Goal: Task Accomplishment & Management: Manage account settings

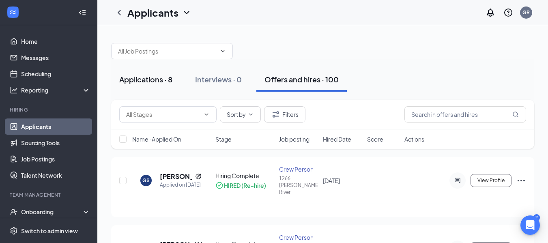
click at [155, 76] on div "Applications · 8" at bounding box center [145, 79] width 53 height 10
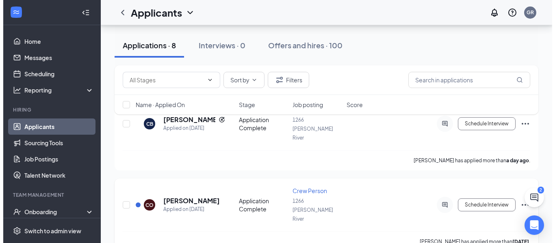
scroll to position [41, 0]
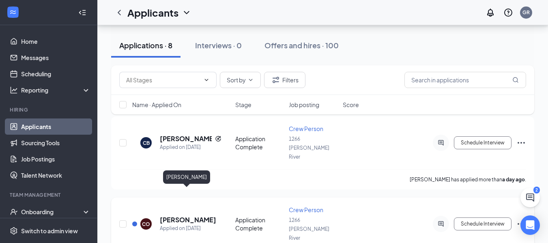
click at [191, 216] on h5 "Cadence Orrell" at bounding box center [188, 220] width 56 height 9
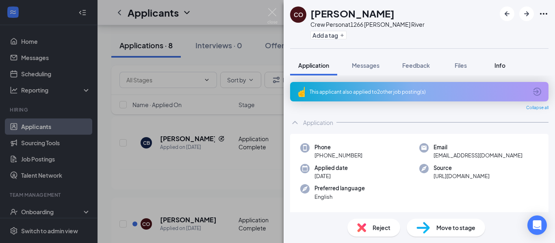
click at [504, 67] on span "Info" at bounding box center [499, 65] width 11 height 7
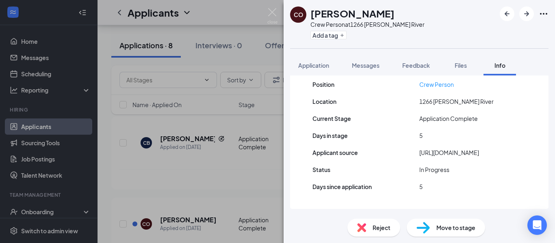
scroll to position [109, 0]
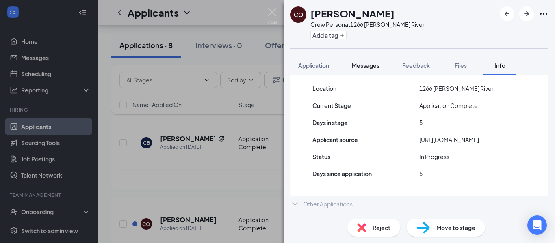
click at [376, 64] on span "Messages" at bounding box center [366, 65] width 28 height 7
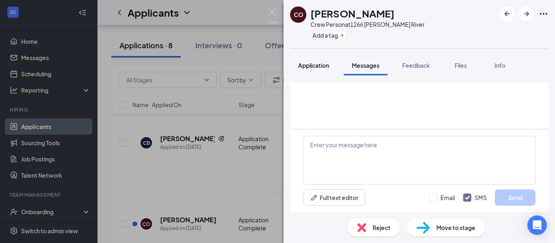
click at [326, 70] on button "Application" at bounding box center [313, 65] width 47 height 20
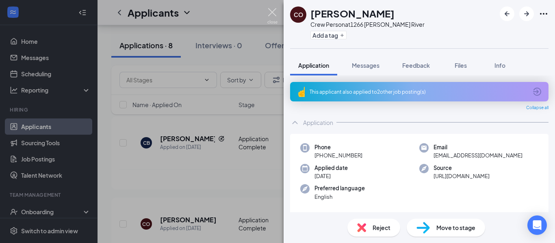
click at [272, 15] on img at bounding box center [272, 16] width 10 height 16
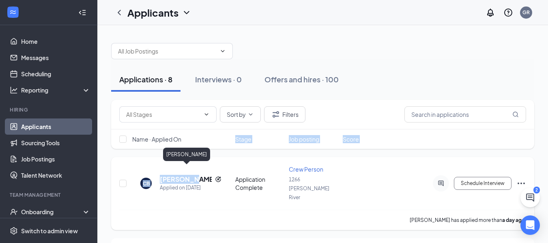
drag, startPoint x: 185, startPoint y: 158, endPoint x: 195, endPoint y: 173, distance: 17.8
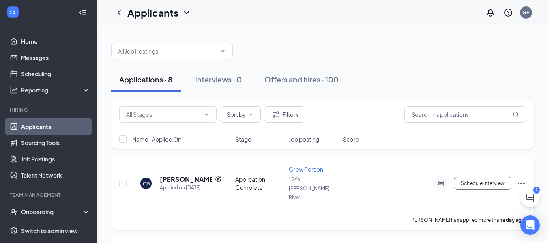
click at [240, 210] on div "Cassidy Brown has applied more than a day ago ." at bounding box center [322, 220] width 407 height 20
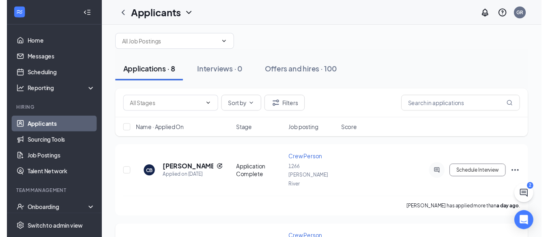
scroll to position [41, 0]
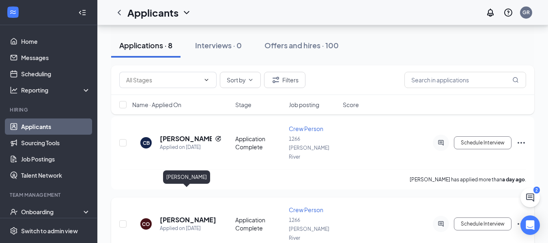
click at [204, 216] on h5 "Cadence Orrell" at bounding box center [188, 220] width 56 height 9
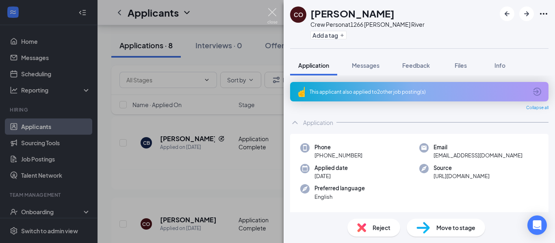
click at [271, 13] on img at bounding box center [272, 16] width 10 height 16
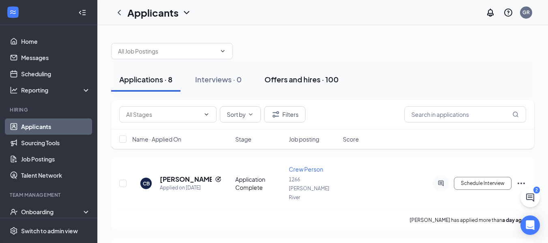
click at [265, 82] on button "Offers and hires · 100" at bounding box center [302, 79] width 91 height 24
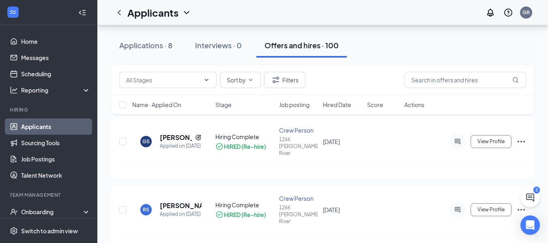
scroll to position [81, 0]
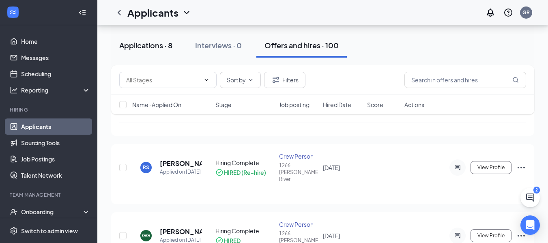
click at [153, 42] on div "Applications · 8" at bounding box center [145, 45] width 53 height 10
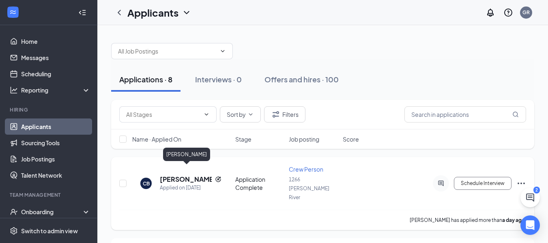
click at [202, 175] on h5 "Cassidy Brown" at bounding box center [186, 179] width 52 height 9
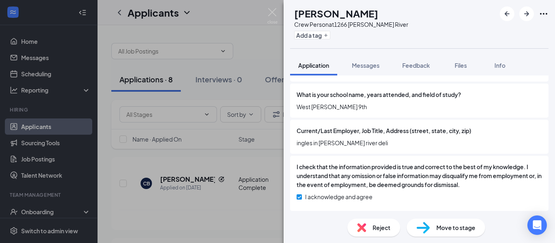
scroll to position [902, 0]
click at [268, 14] on img at bounding box center [272, 16] width 10 height 16
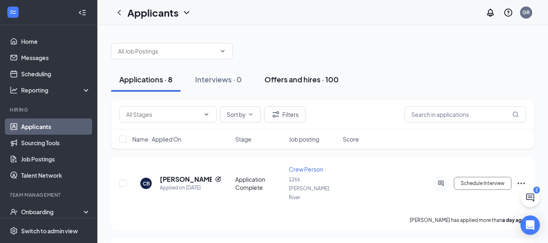
click at [304, 84] on div "Offers and hires · 100" at bounding box center [302, 79] width 74 height 10
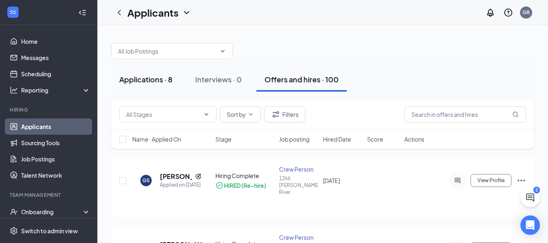
click at [172, 84] on div "Applications · 8" at bounding box center [145, 79] width 53 height 10
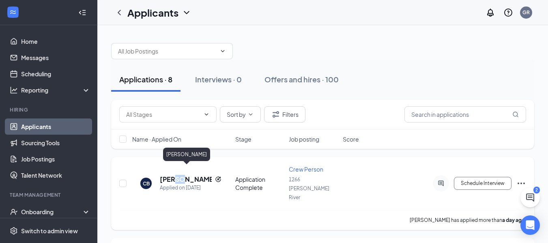
drag, startPoint x: 175, startPoint y: 170, endPoint x: 180, endPoint y: 170, distance: 4.9
click at [180, 175] on h5 "Cassidy Brown" at bounding box center [186, 179] width 52 height 9
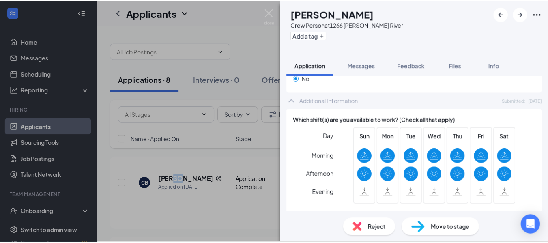
scroll to position [406, 0]
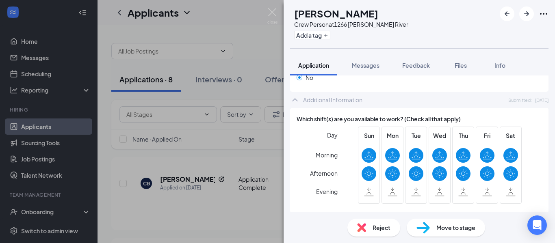
click at [285, 5] on div "CB Cassidy Brown Crew Person at 1266 Mills River Add a tag" at bounding box center [418, 24] width 271 height 48
click at [274, 13] on img at bounding box center [272, 16] width 10 height 16
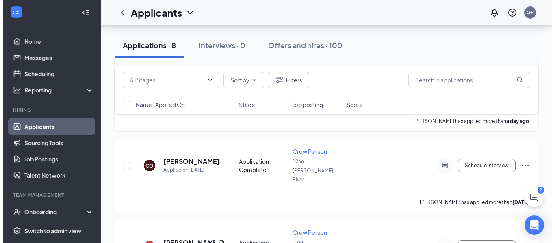
scroll to position [81, 0]
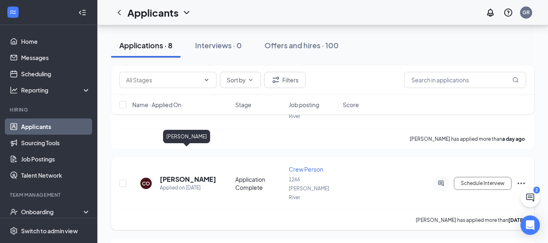
click at [182, 175] on h5 "Cadence Orrell" at bounding box center [188, 179] width 56 height 9
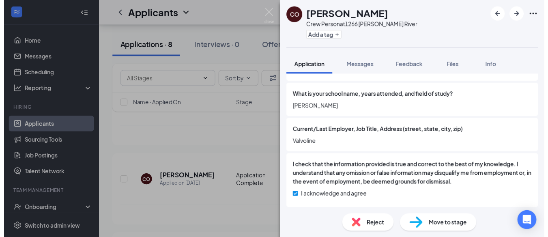
scroll to position [902, 0]
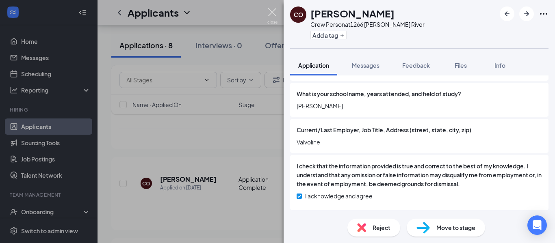
click at [269, 10] on img at bounding box center [272, 16] width 10 height 16
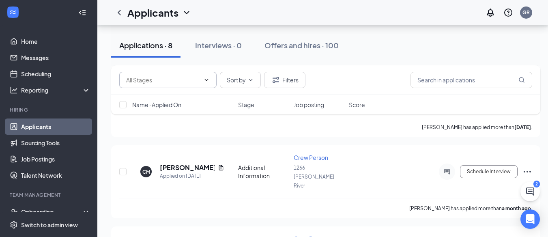
scroll to position [428, 0]
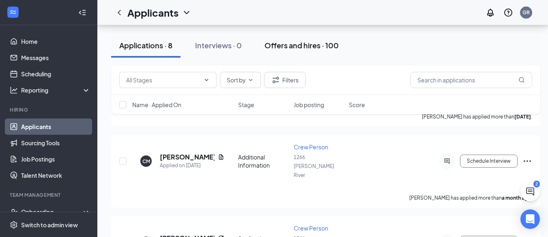
click at [279, 41] on div "Offers and hires · 100" at bounding box center [302, 45] width 74 height 10
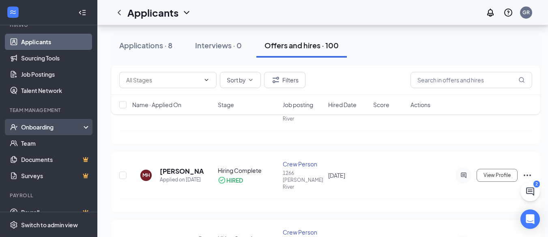
scroll to position [91, 0]
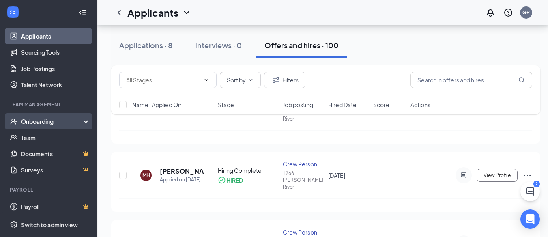
drag, startPoint x: 65, startPoint y: 119, endPoint x: 70, endPoint y: 123, distance: 7.0
click at [70, 123] on div "Onboarding" at bounding box center [52, 121] width 63 height 8
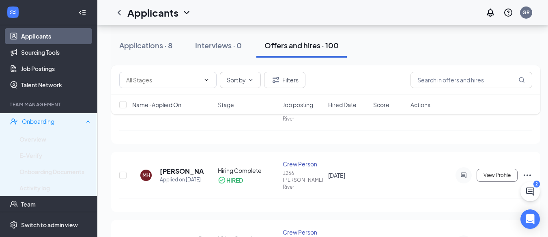
click at [70, 123] on div "Onboarding" at bounding box center [53, 121] width 62 height 8
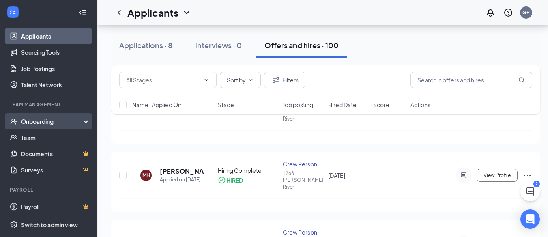
click at [70, 123] on div "Onboarding" at bounding box center [52, 121] width 63 height 8
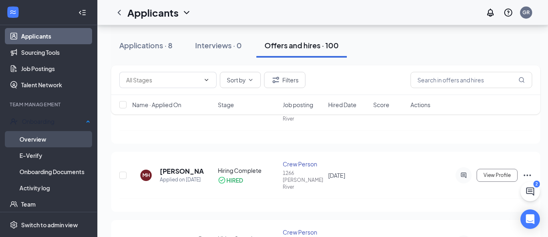
click at [69, 138] on link "Overview" at bounding box center [54, 139] width 71 height 16
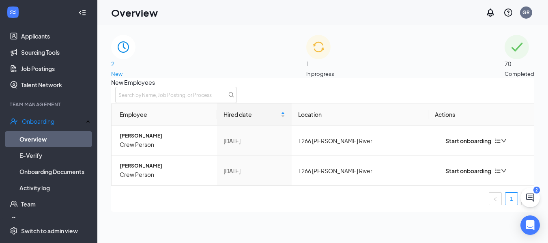
click at [334, 50] on div "1 In progress" at bounding box center [320, 56] width 28 height 43
